Goal: Navigation & Orientation: Find specific page/section

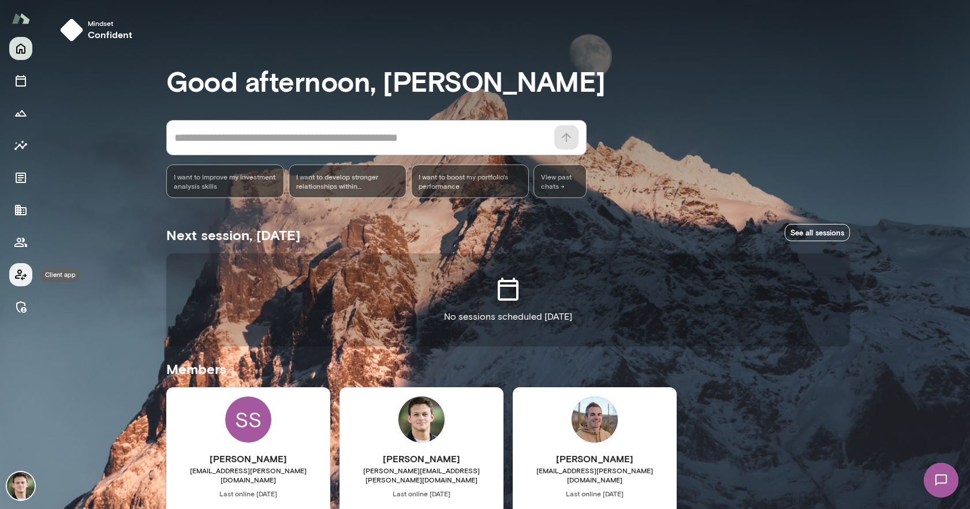
click at [17, 276] on icon "Client app" at bounding box center [21, 275] width 14 height 14
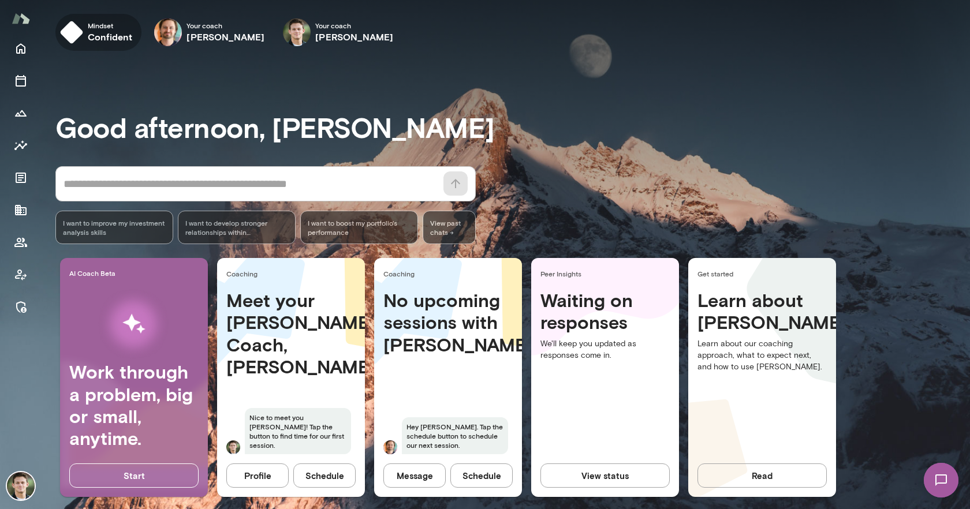
click at [81, 34] on img "button" at bounding box center [71, 32] width 23 height 23
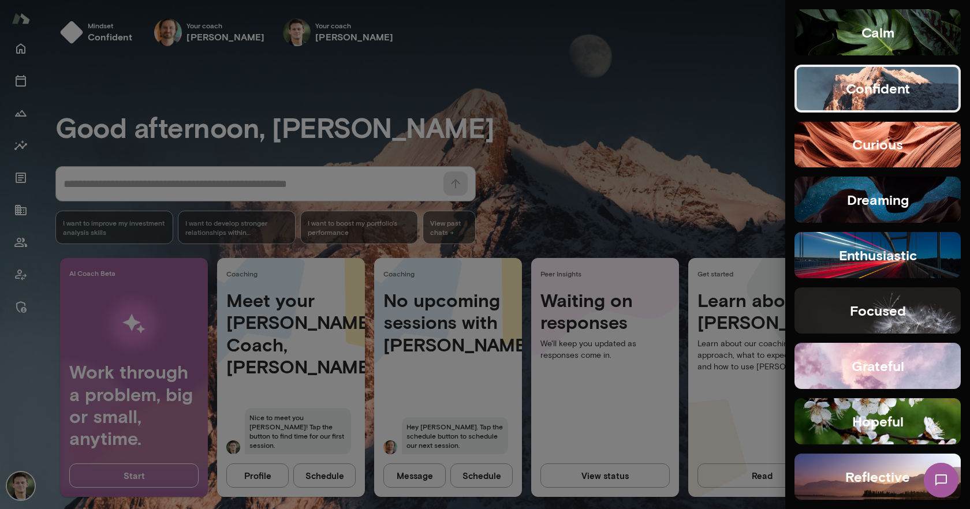
click at [905, 421] on button "hopeful" at bounding box center [877, 421] width 166 height 46
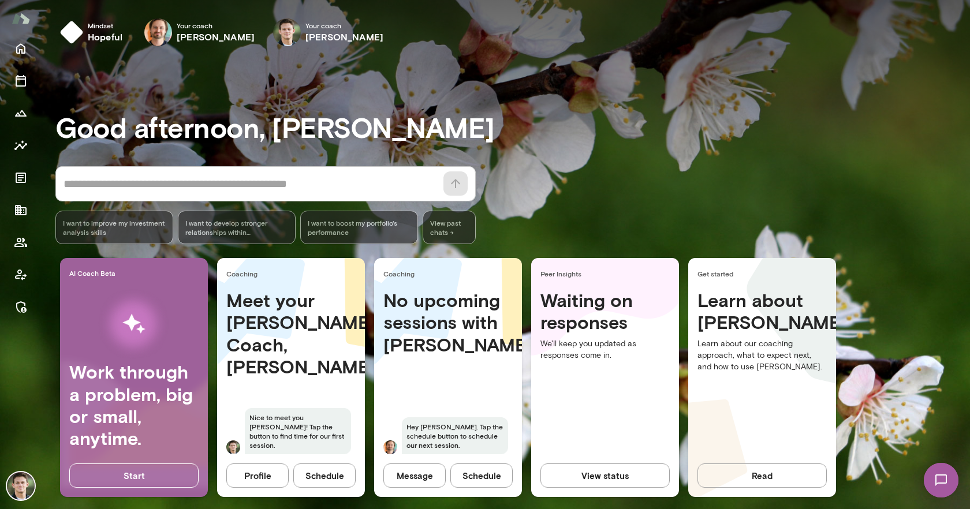
click at [193, 184] on textarea at bounding box center [249, 184] width 373 height 16
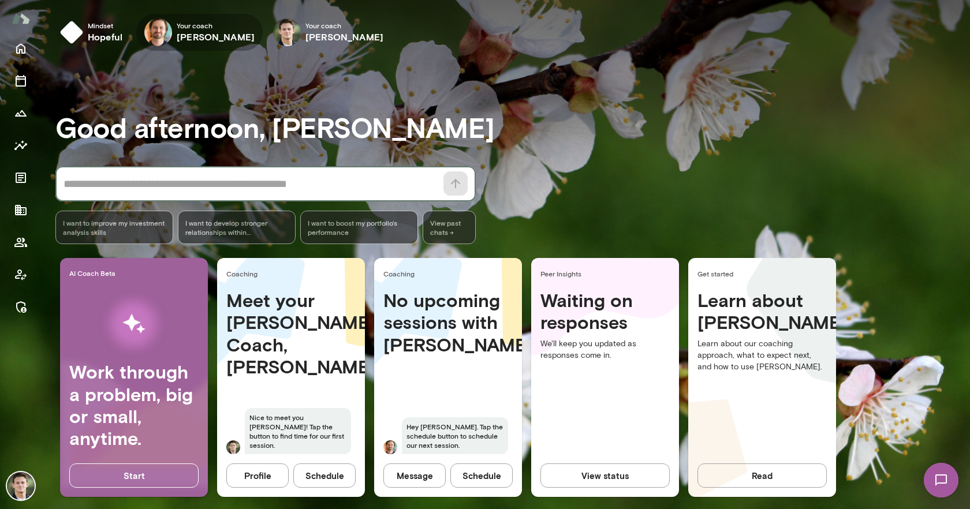
click at [184, 35] on h6 "Jacob Zukerman" at bounding box center [216, 37] width 78 height 14
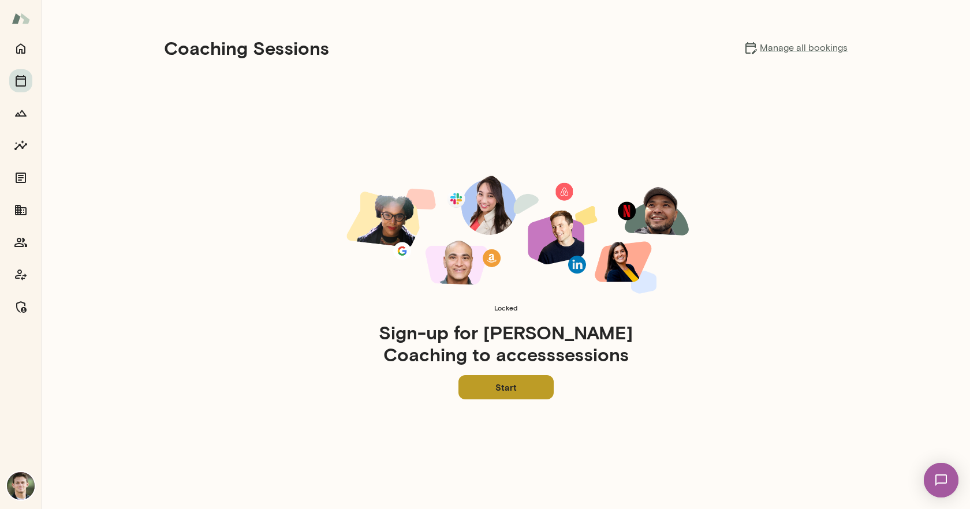
click at [496, 390] on link "Start" at bounding box center [505, 387] width 95 height 24
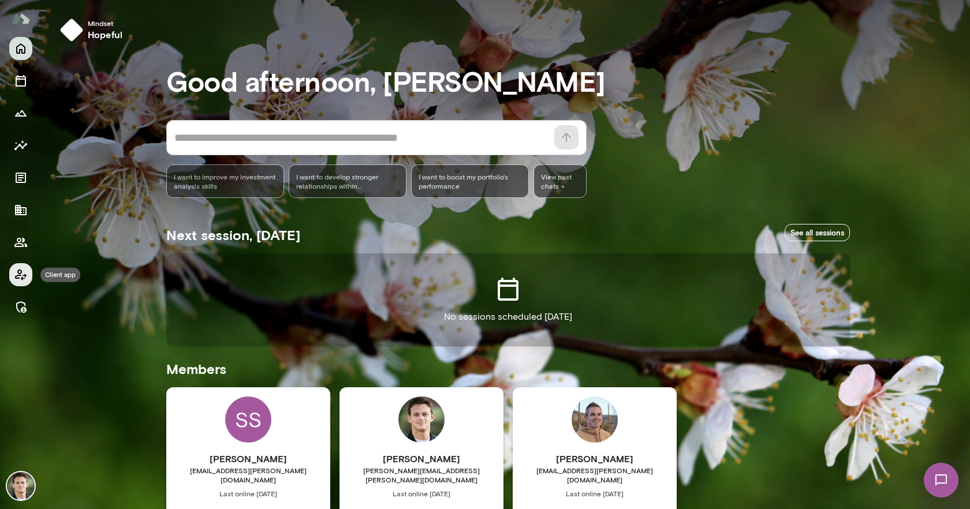
click at [15, 274] on icon "Client app" at bounding box center [21, 275] width 14 height 14
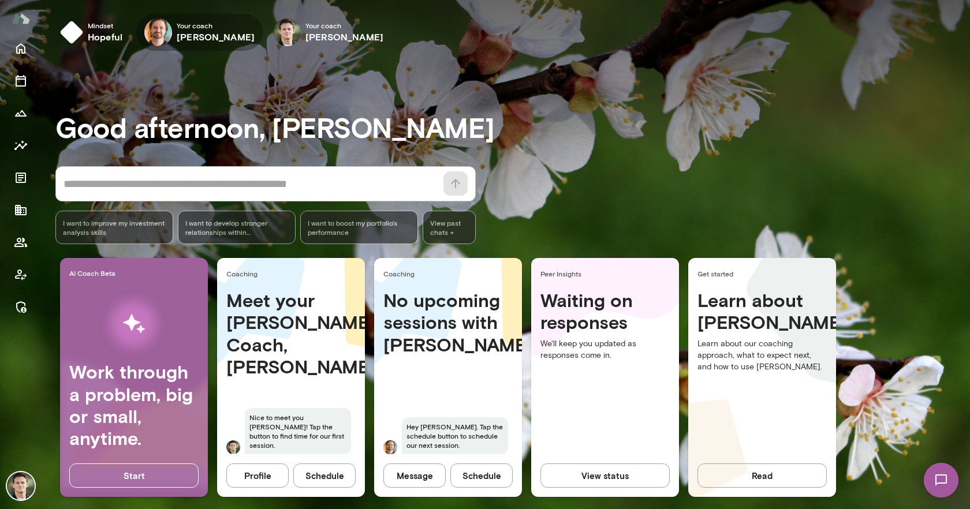
click at [201, 33] on h6 "[PERSON_NAME]" at bounding box center [216, 37] width 78 height 14
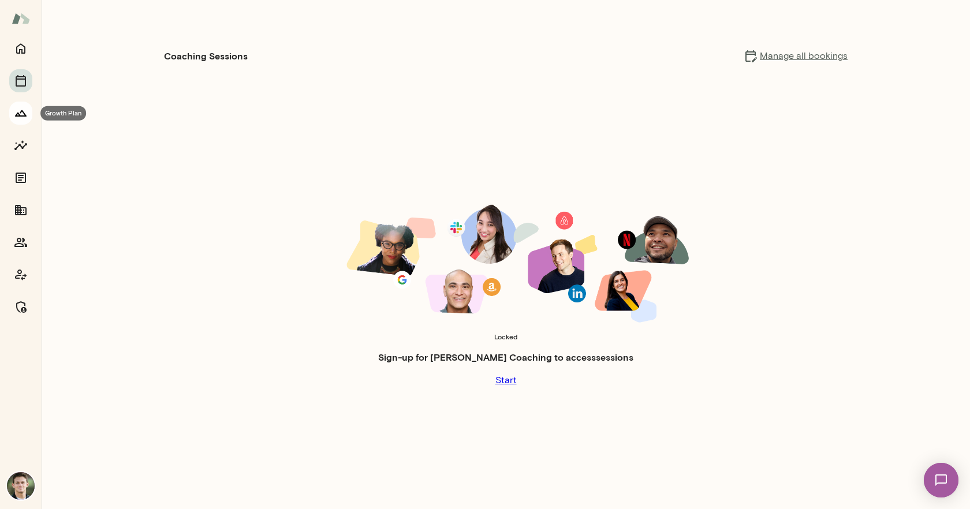
click at [28, 116] on button "Growth Plan" at bounding box center [20, 113] width 23 height 23
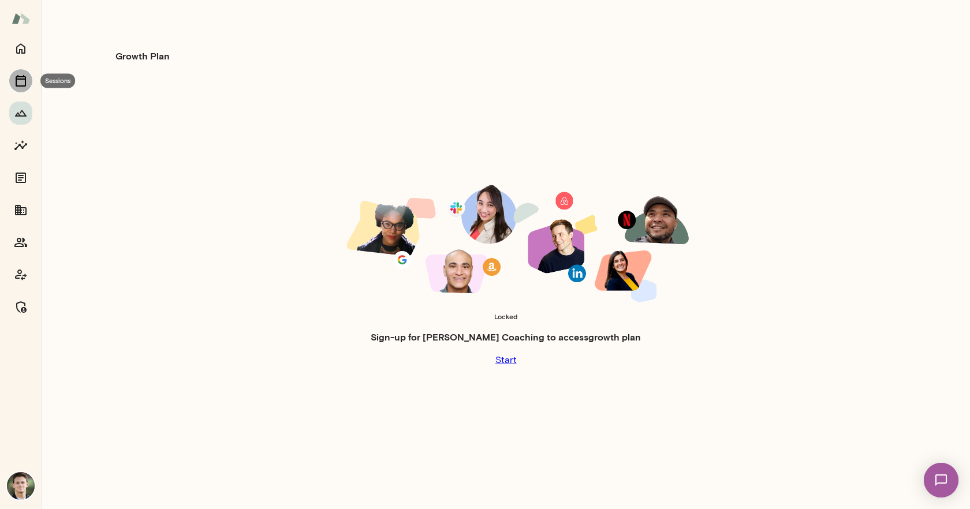
click at [17, 79] on icon "Sessions" at bounding box center [21, 81] width 10 height 12
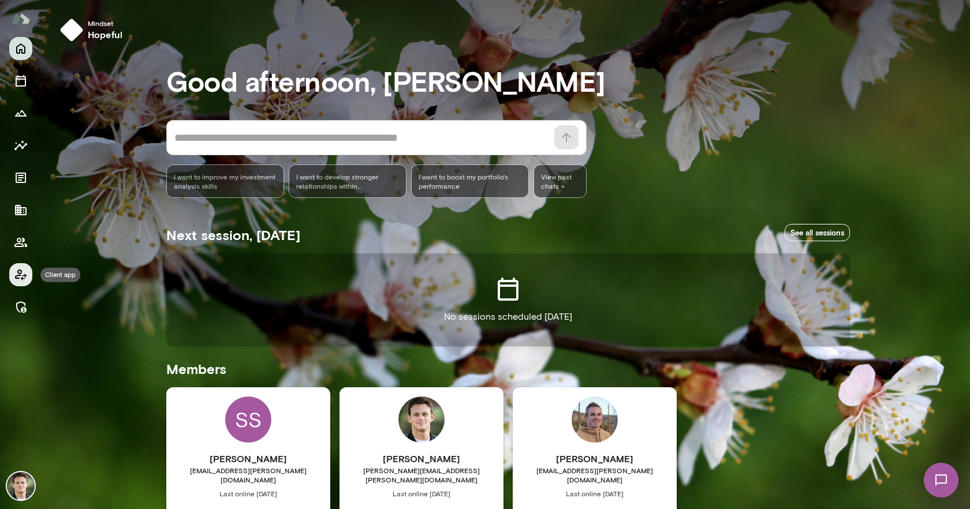
click at [17, 272] on icon "Client app" at bounding box center [21, 275] width 14 height 14
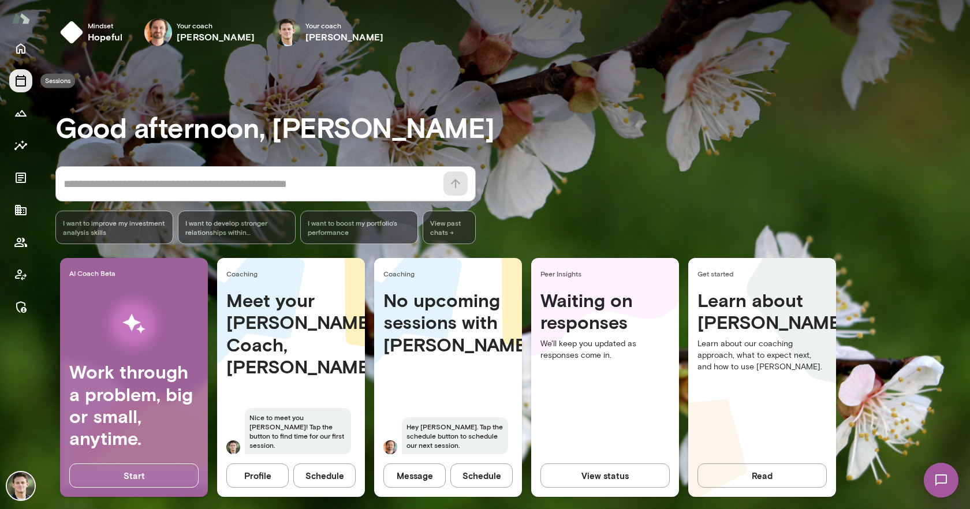
click at [21, 76] on icon "Sessions" at bounding box center [21, 81] width 10 height 12
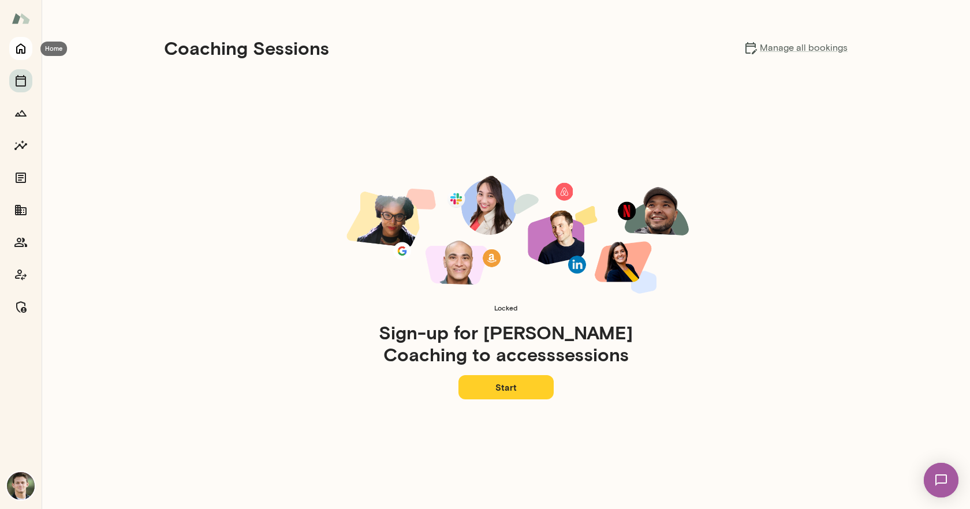
click at [20, 50] on icon "Home" at bounding box center [21, 49] width 14 height 14
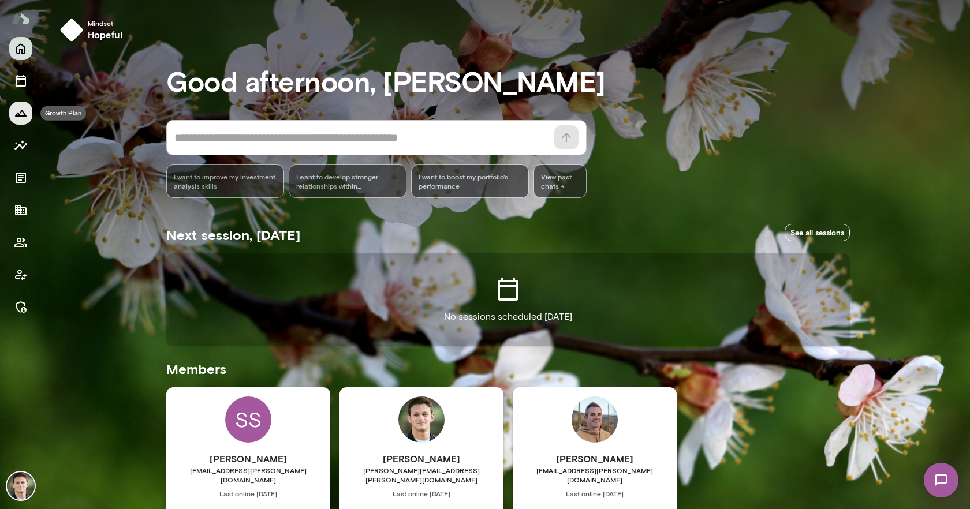
click at [18, 112] on icon "Growth Plan" at bounding box center [21, 113] width 14 height 14
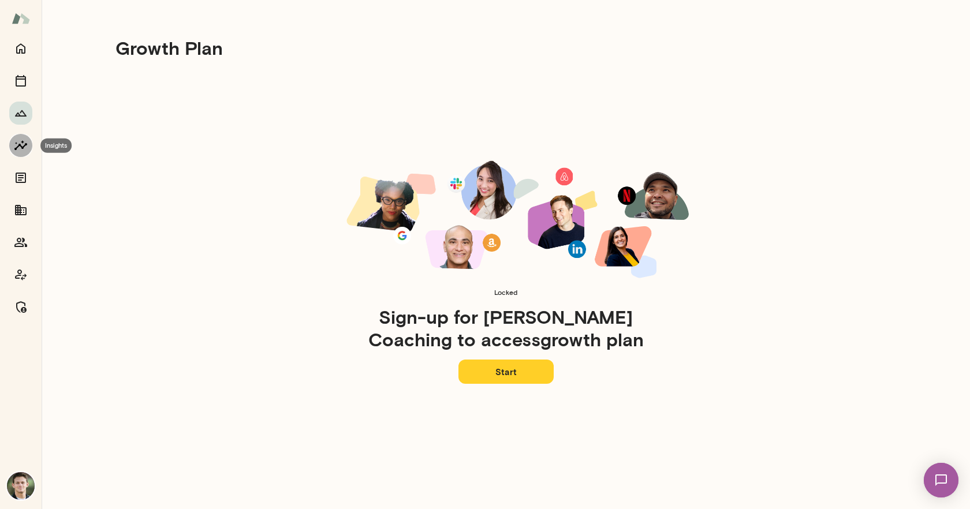
click at [20, 144] on icon "Insights" at bounding box center [20, 145] width 13 height 10
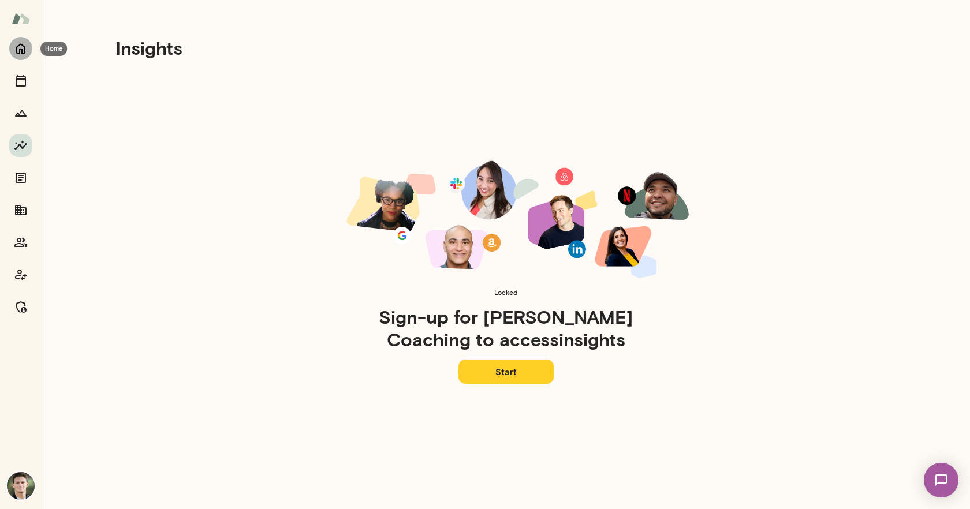
click at [22, 43] on icon "Home" at bounding box center [21, 49] width 14 height 14
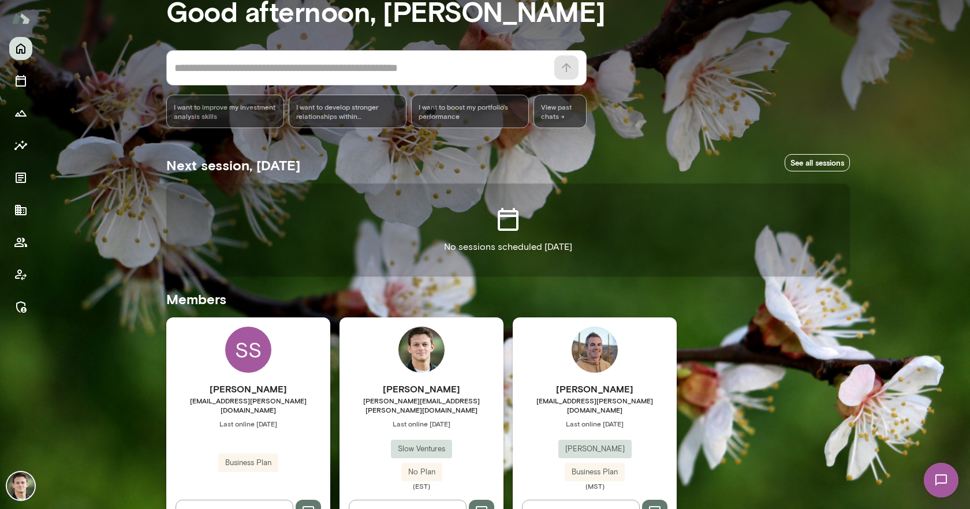
scroll to position [76, 0]
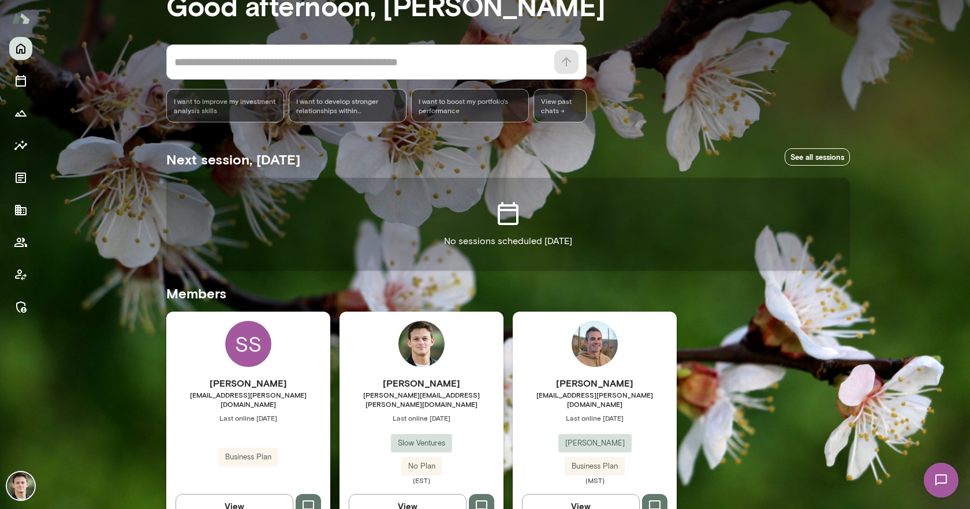
click at [464, 379] on h6 "[PERSON_NAME]" at bounding box center [421, 383] width 164 height 14
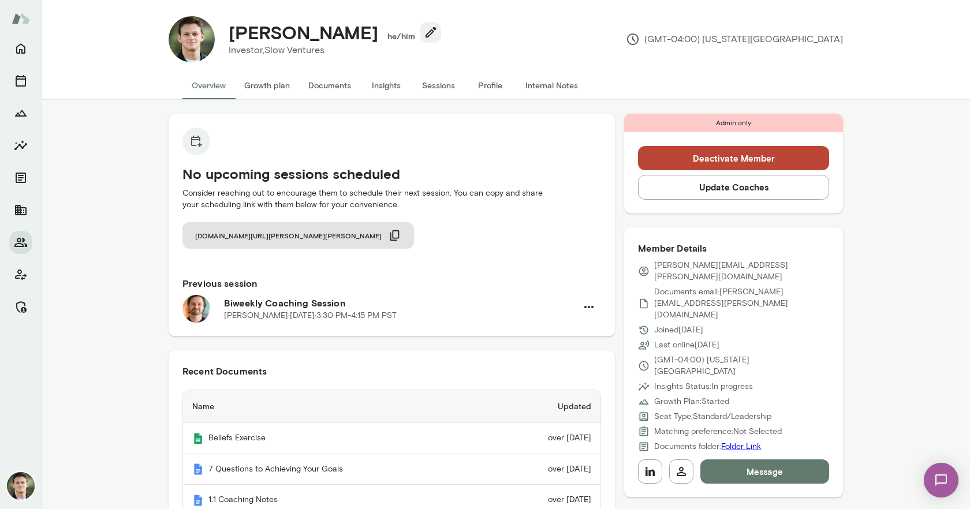
scroll to position [6, 0]
click at [262, 87] on button "Growth plan" at bounding box center [267, 86] width 64 height 28
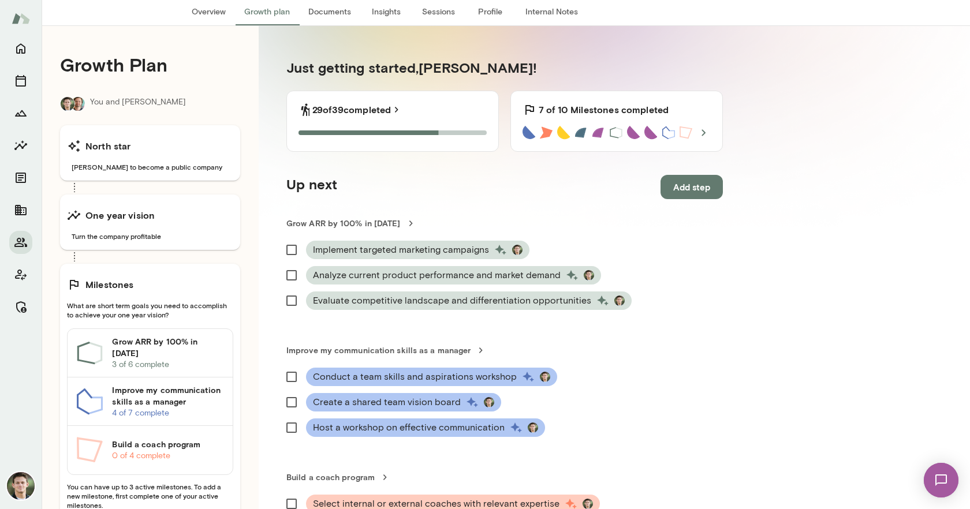
scroll to position [82, 0]
click at [356, 225] on link "Grow ARR by 100% in [DATE]" at bounding box center [504, 222] width 436 height 12
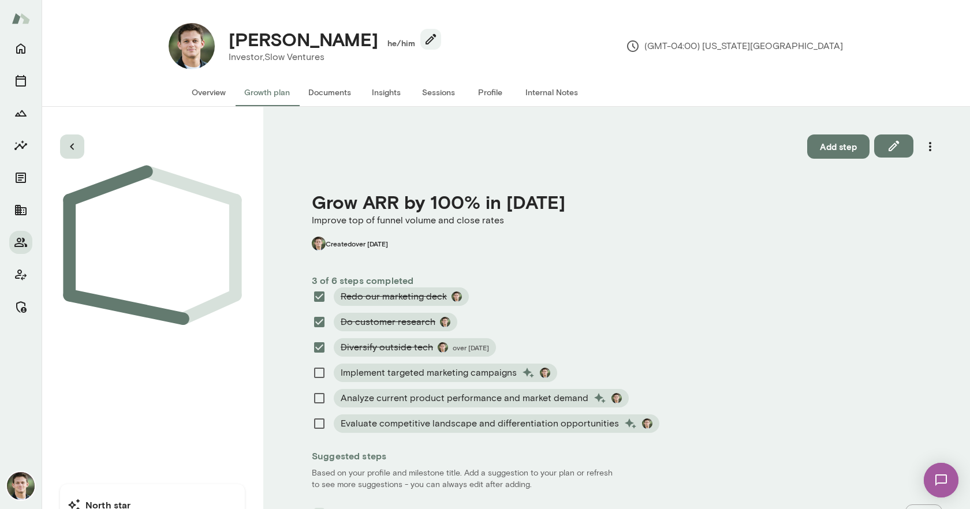
click at [69, 147] on icon "button" at bounding box center [72, 147] width 14 height 14
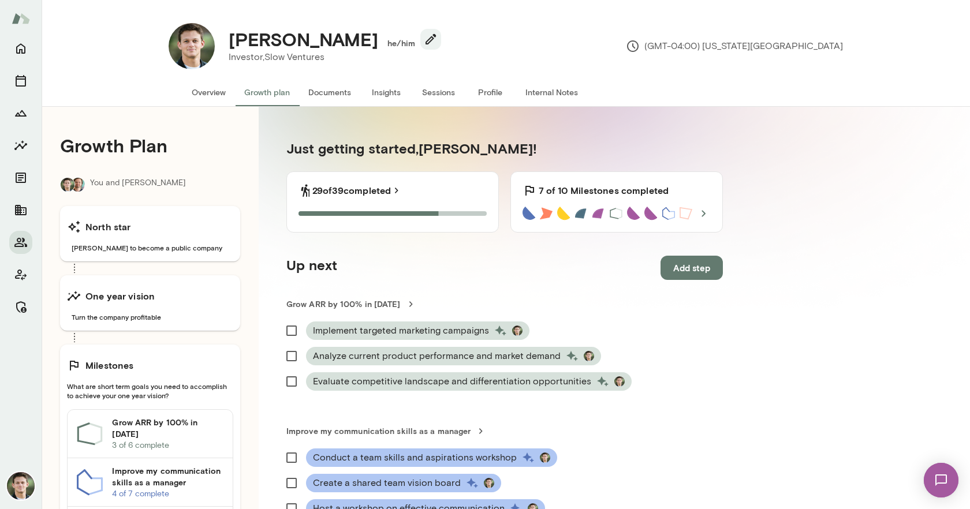
click at [332, 95] on button "Documents" at bounding box center [329, 92] width 61 height 28
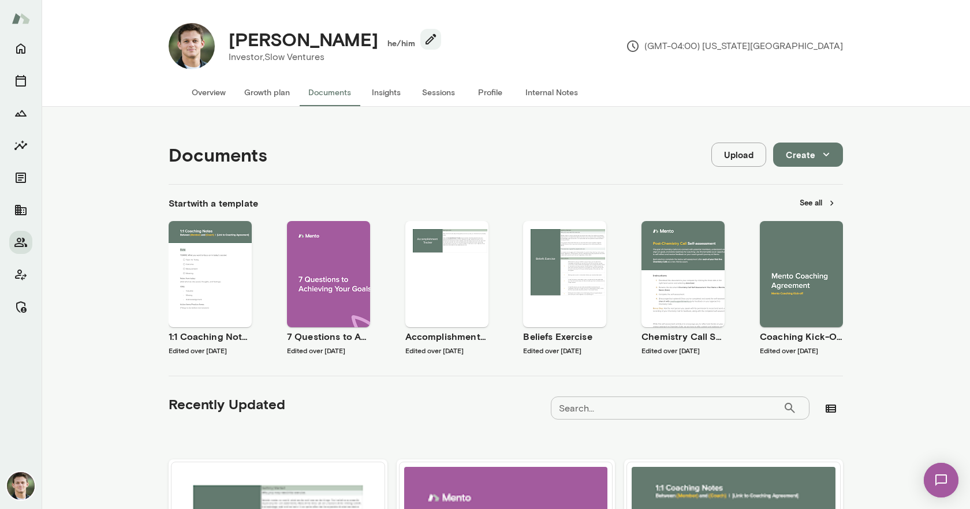
click at [382, 93] on button "Insights" at bounding box center [386, 92] width 52 height 28
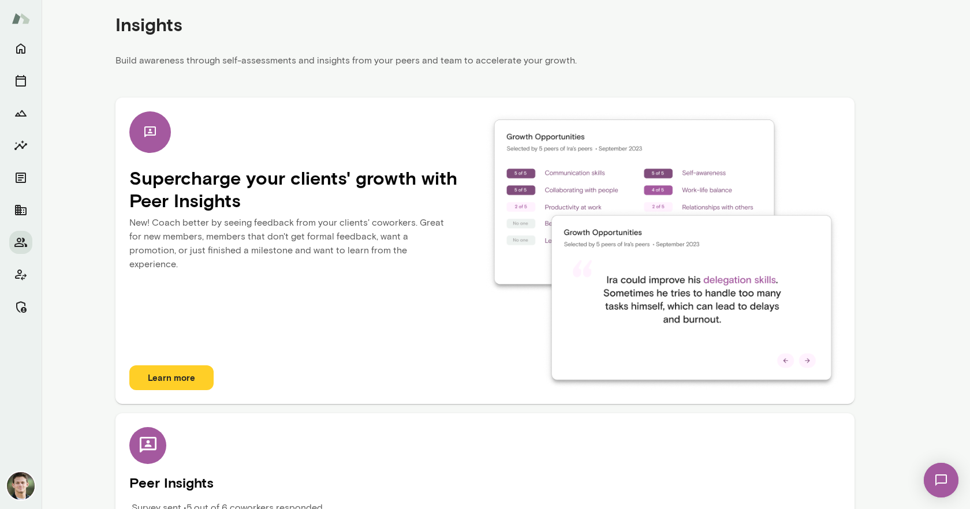
scroll to position [179, 0]
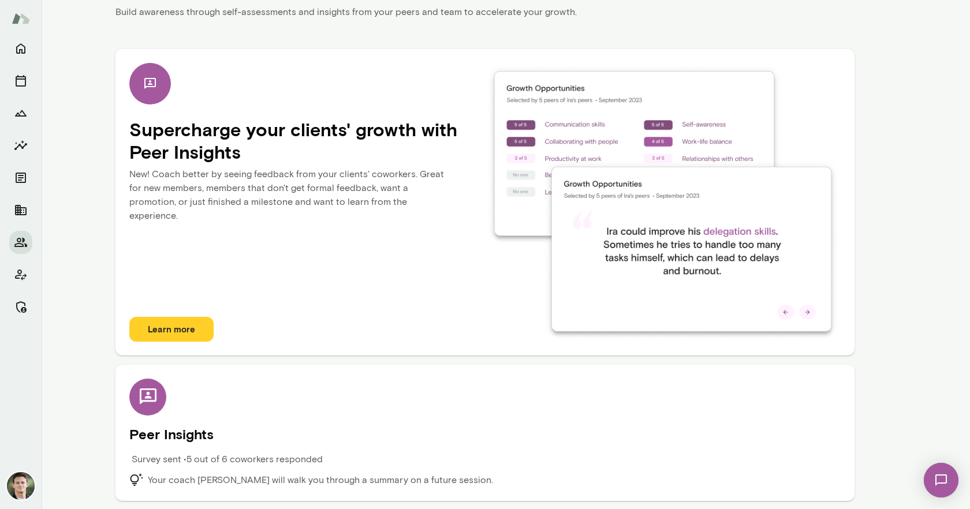
click at [238, 403] on div "Peer Insights Survey sent • 5 out of 6 coworkers responded Your coach Jacob Zuk…" at bounding box center [484, 433] width 711 height 109
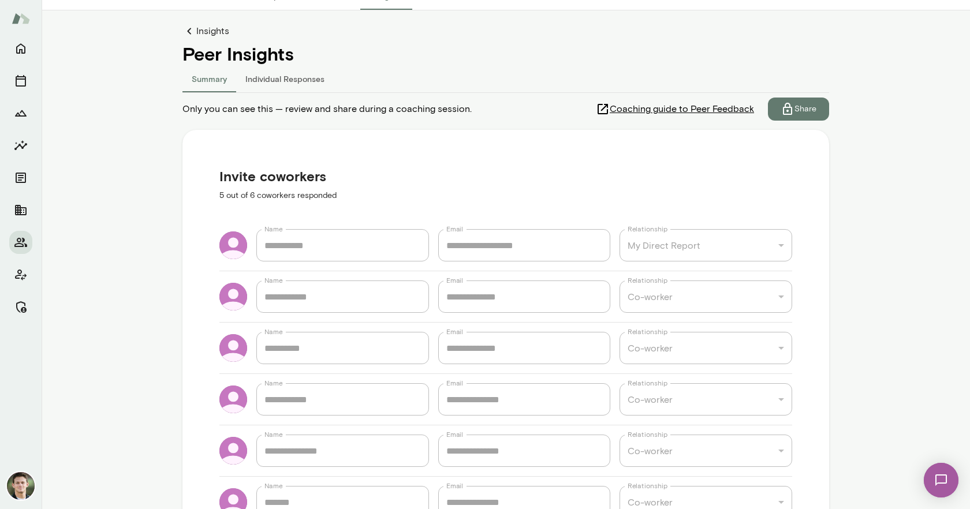
scroll to position [78, 0]
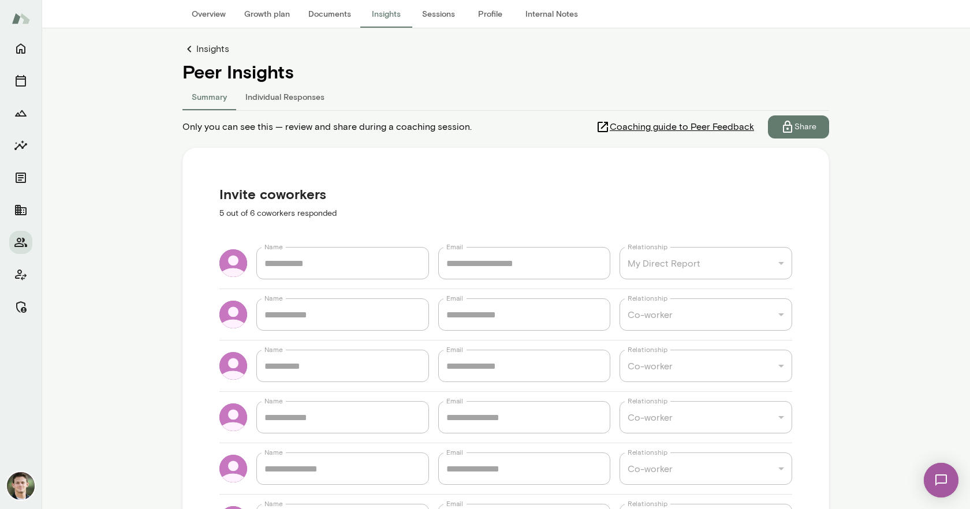
click at [209, 51] on link "Insights" at bounding box center [505, 49] width 646 height 14
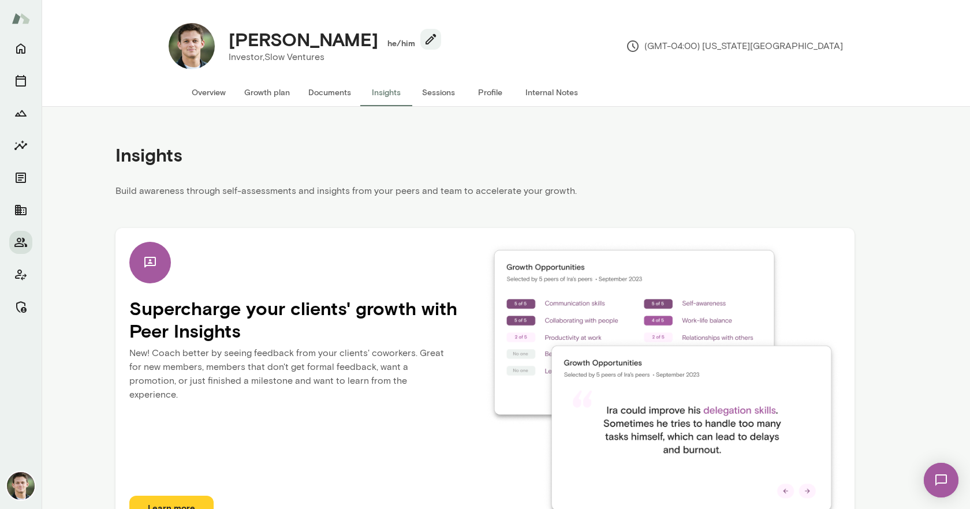
click at [266, 94] on button "Growth plan" at bounding box center [267, 92] width 64 height 28
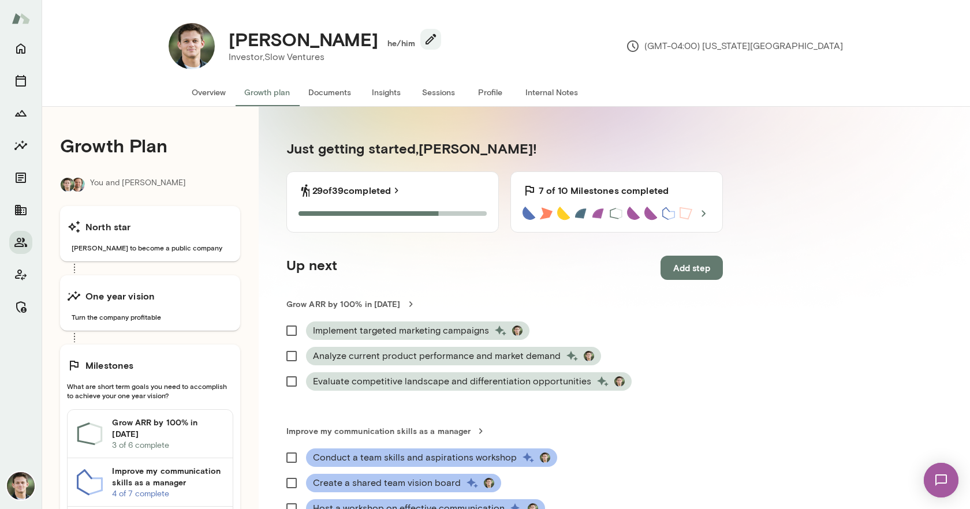
click at [439, 96] on button "Sessions" at bounding box center [438, 92] width 52 height 28
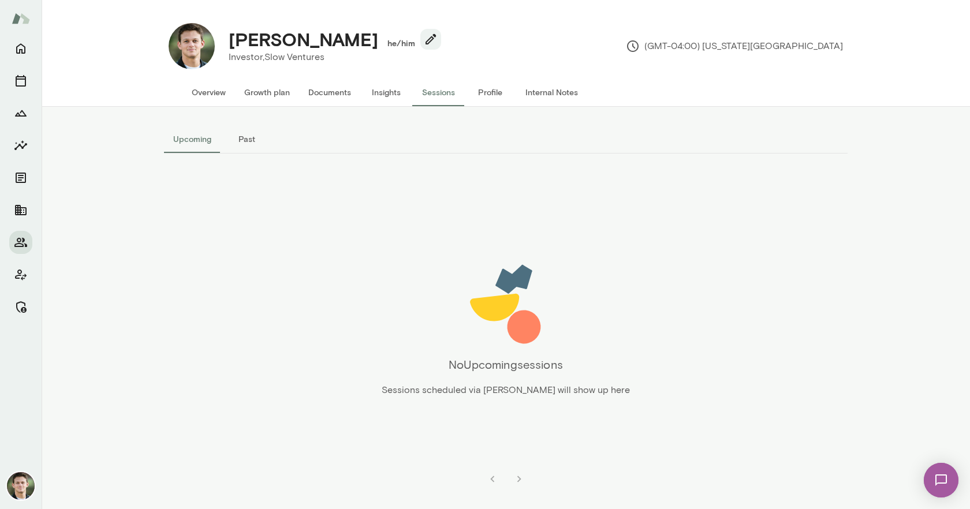
click at [384, 95] on button "Insights" at bounding box center [386, 92] width 52 height 28
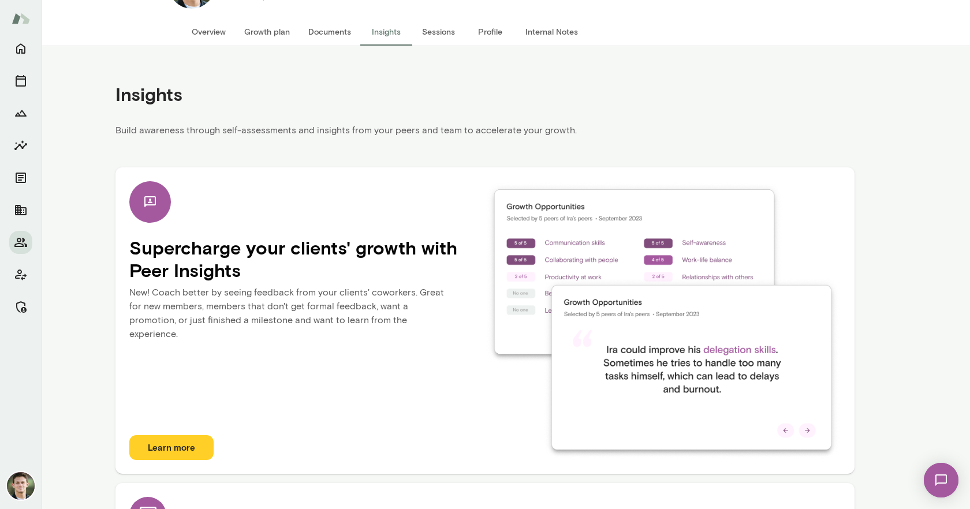
scroll to position [65, 0]
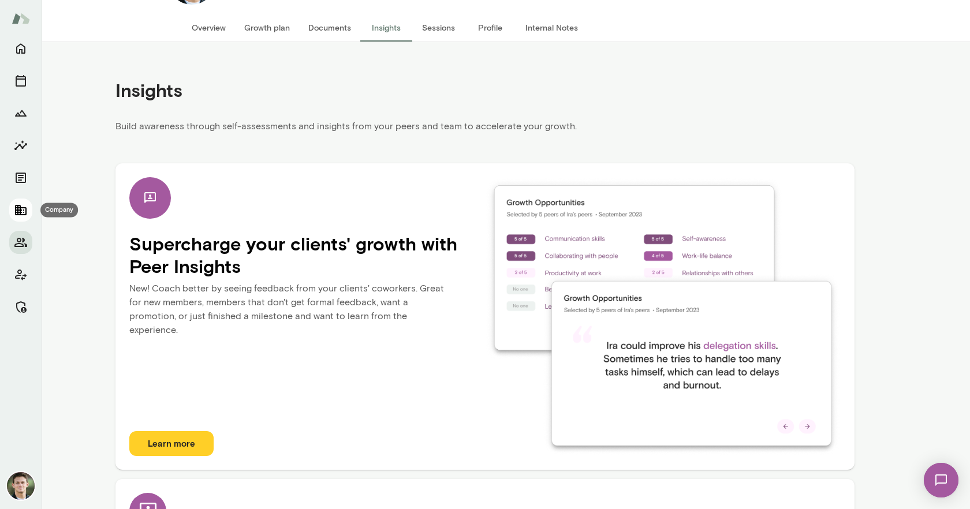
click at [20, 209] on icon "Company" at bounding box center [21, 210] width 12 height 10
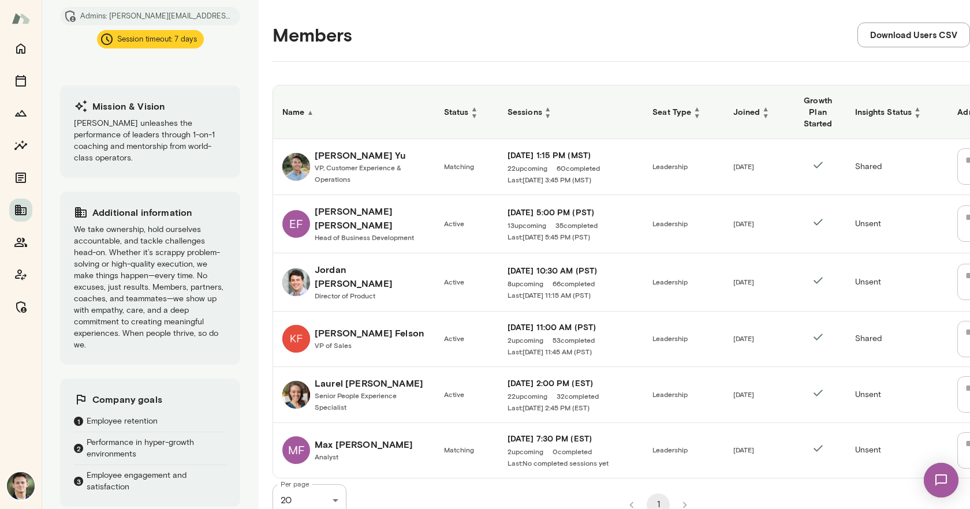
scroll to position [205, 0]
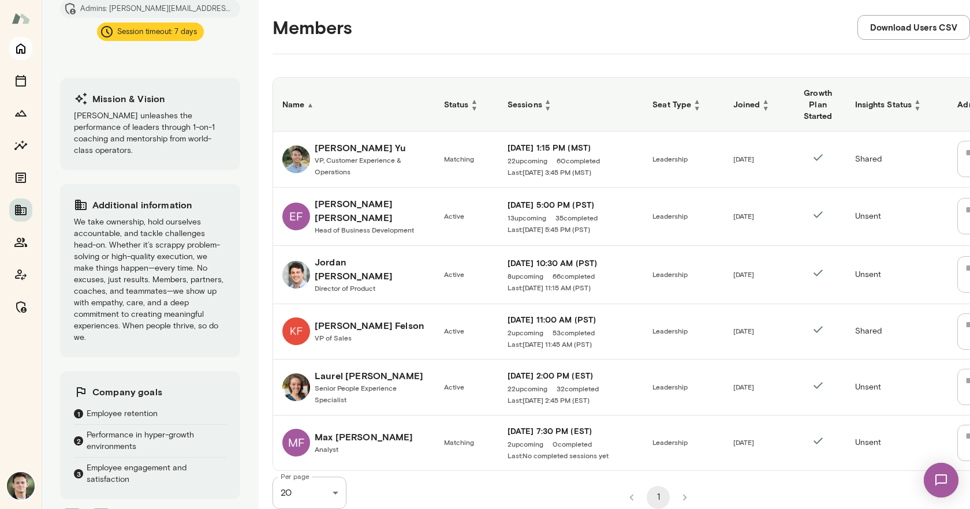
click at [22, 54] on icon "Home" at bounding box center [21, 49] width 14 height 14
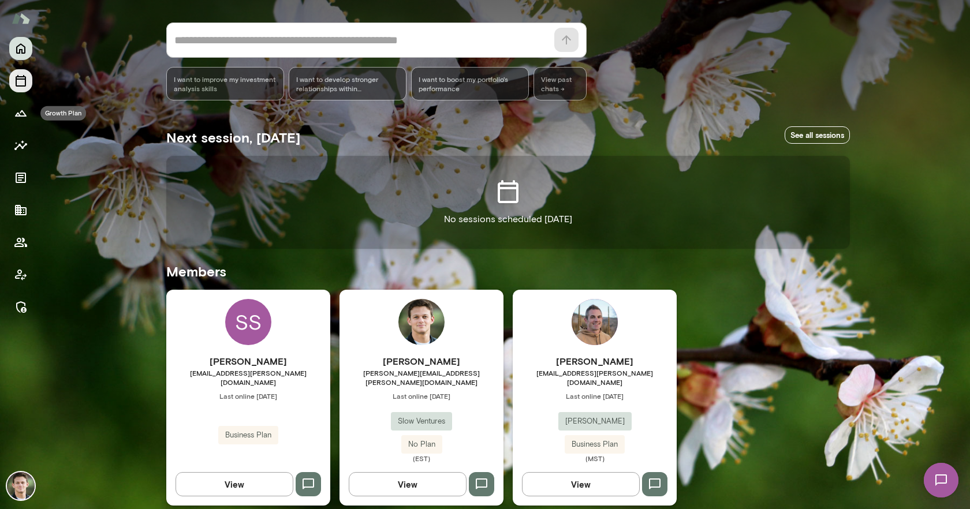
click at [20, 86] on icon "Sessions" at bounding box center [21, 81] width 10 height 12
